Goal: Information Seeking & Learning: Learn about a topic

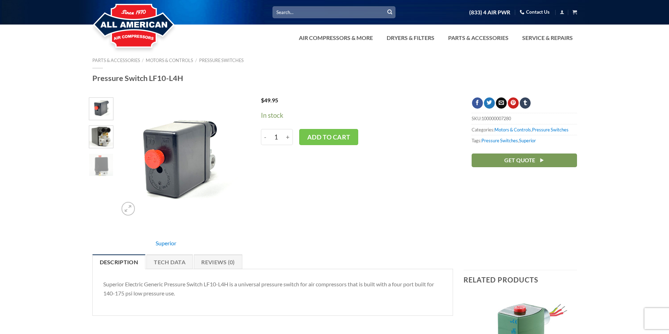
click at [105, 141] on img at bounding box center [101, 136] width 24 height 24
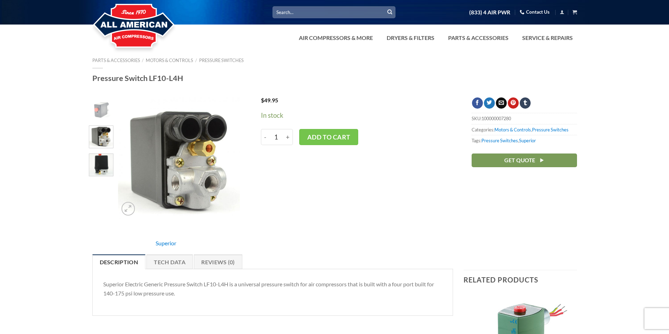
click at [97, 165] on img at bounding box center [101, 164] width 24 height 24
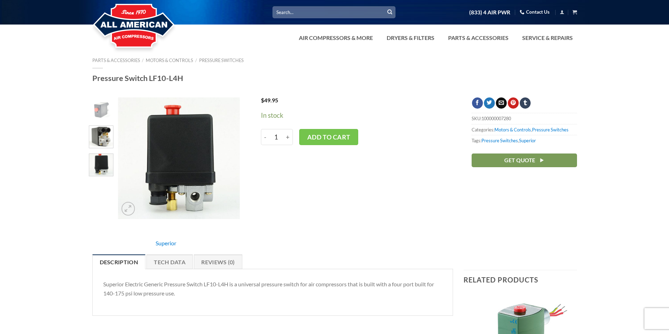
click at [100, 143] on img at bounding box center [101, 136] width 24 height 24
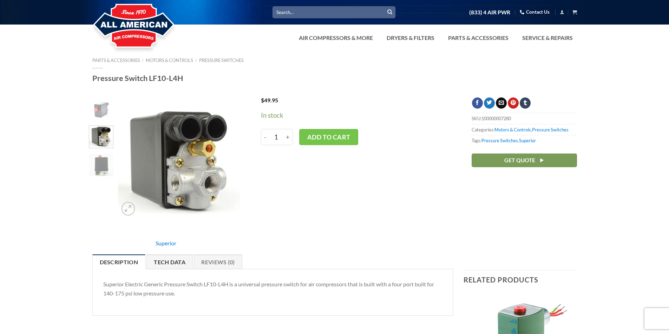
click at [173, 259] on link "Tech Data" at bounding box center [169, 262] width 46 height 15
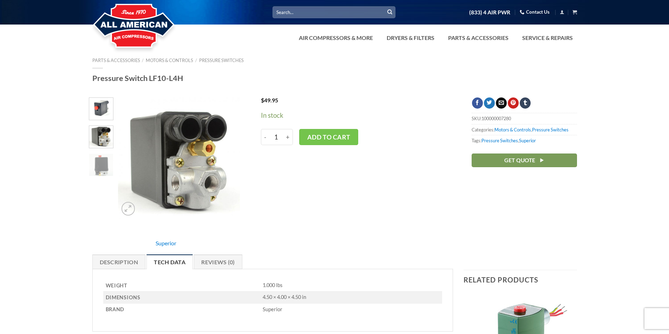
click at [107, 108] on img at bounding box center [101, 108] width 24 height 24
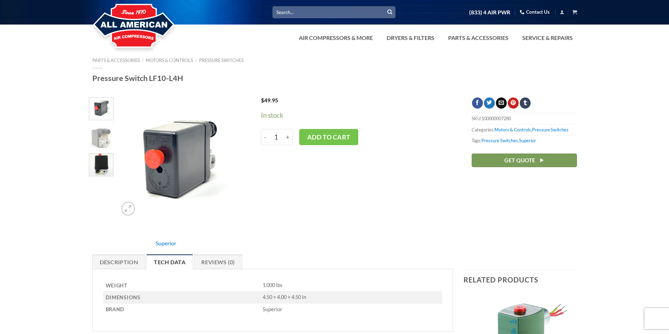
click at [101, 162] on img at bounding box center [101, 164] width 24 height 24
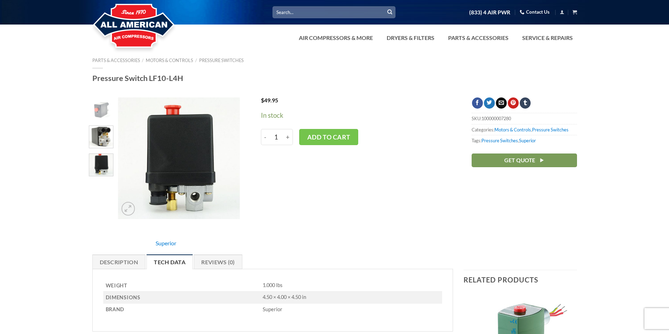
click at [110, 144] on img at bounding box center [101, 136] width 24 height 24
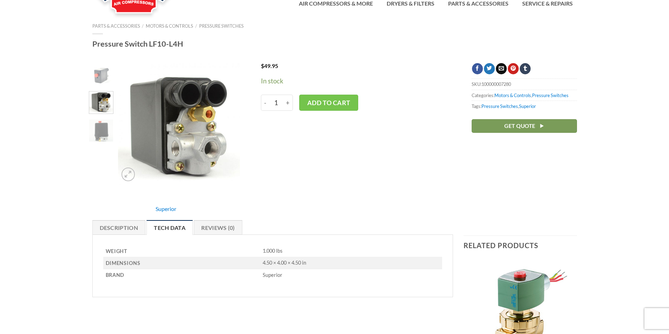
scroll to position [35, 0]
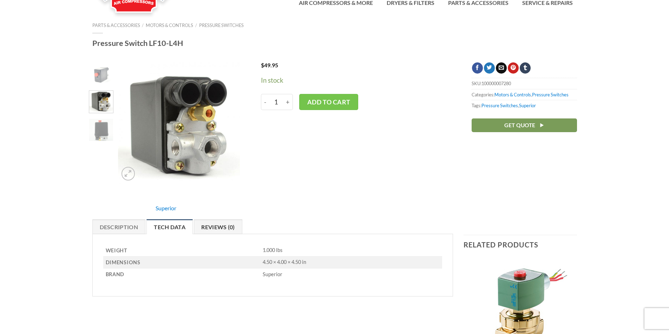
click at [209, 229] on link "Reviews (0)" at bounding box center [218, 227] width 48 height 15
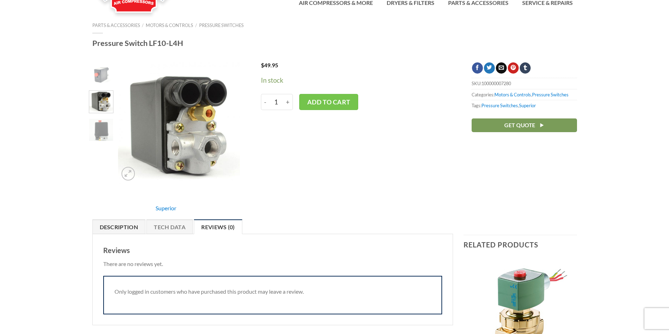
click at [118, 228] on link "Description" at bounding box center [118, 227] width 53 height 15
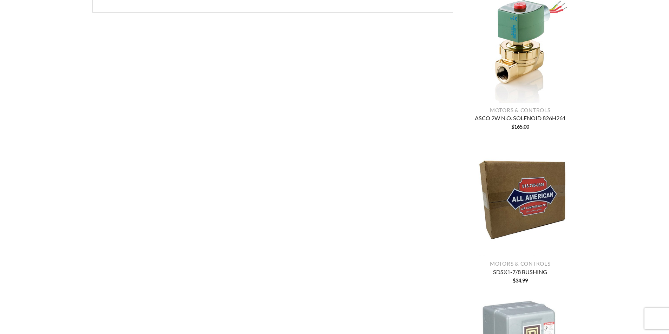
scroll to position [0, 0]
